Goal: Information Seeking & Learning: Check status

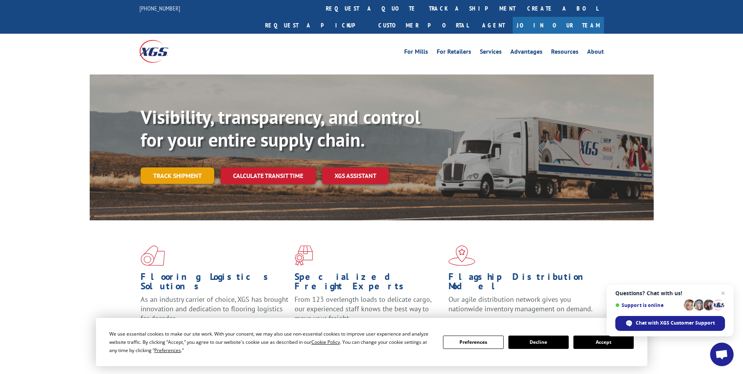
click at [170, 167] on link "Track shipment" at bounding box center [178, 175] width 74 height 16
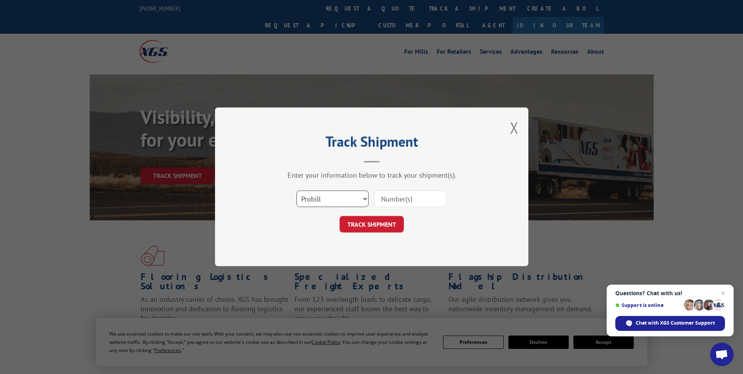
click at [363, 198] on select "Select category... Probill BOL PO" at bounding box center [332, 199] width 72 height 16
select select "bol"
click at [296, 191] on select "Select category... Probill BOL PO" at bounding box center [332, 199] width 72 height 16
click at [385, 198] on input at bounding box center [410, 199] width 72 height 16
paste input "6046334"
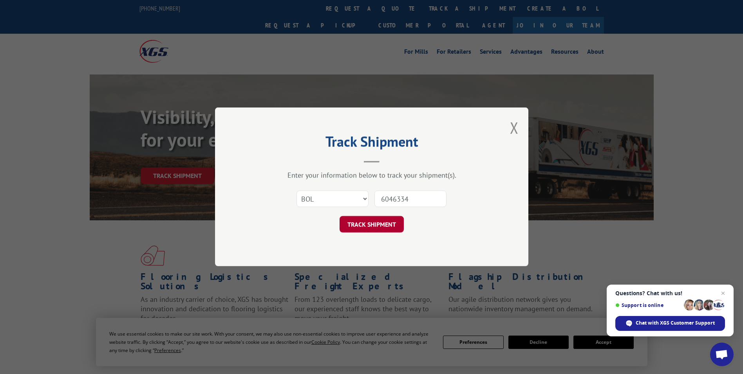
type input "6046334"
click at [370, 224] on button "TRACK SHIPMENT" at bounding box center [372, 224] width 64 height 16
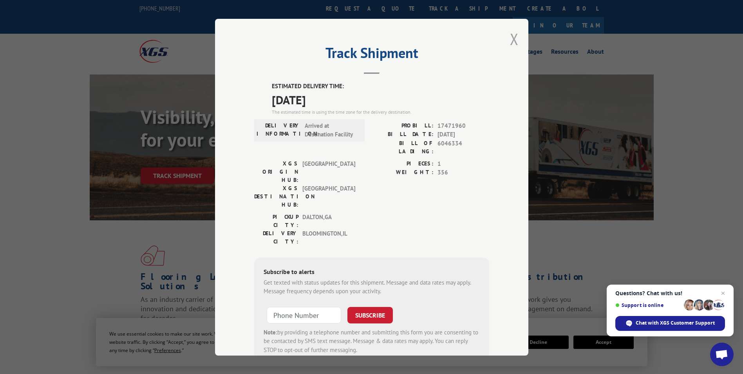
click at [513, 35] on button "Close modal" at bounding box center [514, 39] width 9 height 21
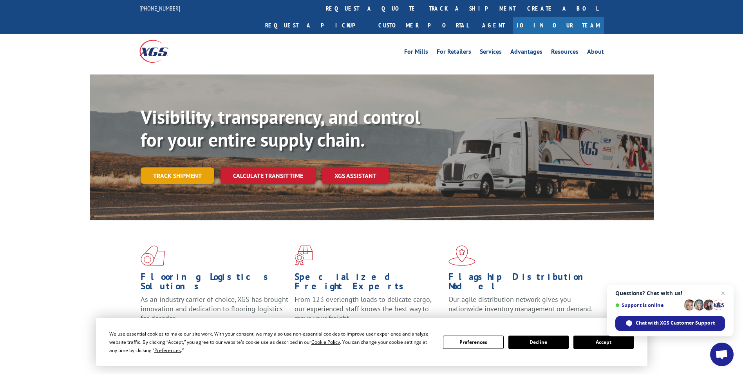
click at [179, 167] on link "Track shipment" at bounding box center [178, 175] width 74 height 16
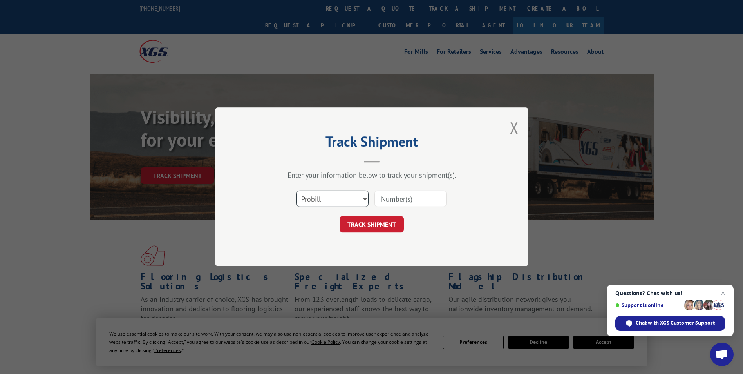
click at [365, 199] on select "Select category... Probill BOL PO" at bounding box center [332, 199] width 72 height 16
select select "bol"
click at [296, 191] on select "Select category... Probill BOL PO" at bounding box center [332, 199] width 72 height 16
click at [390, 196] on input at bounding box center [410, 199] width 72 height 16
paste input "6043640"
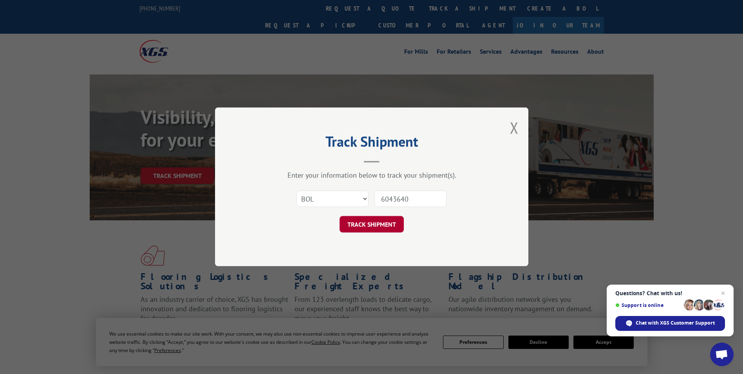
type input "6043640"
click at [373, 222] on button "TRACK SHIPMENT" at bounding box center [372, 224] width 64 height 16
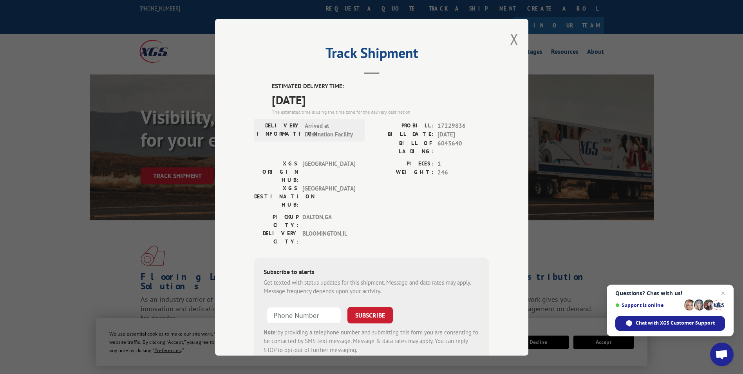
click at [516, 39] on div "Track Shipment ESTIMATED DELIVERY TIME: [DATE] The estimated time is using the …" at bounding box center [371, 187] width 313 height 336
click at [512, 39] on button "Close modal" at bounding box center [514, 39] width 9 height 21
